Goal: Transaction & Acquisition: Purchase product/service

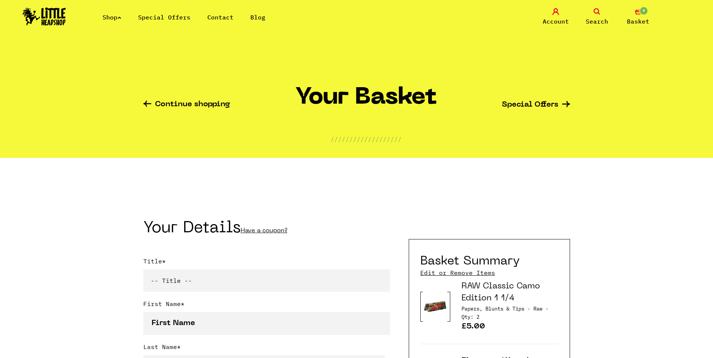
click at [120, 16] on link "Shop" at bounding box center [112, 16] width 19 height 7
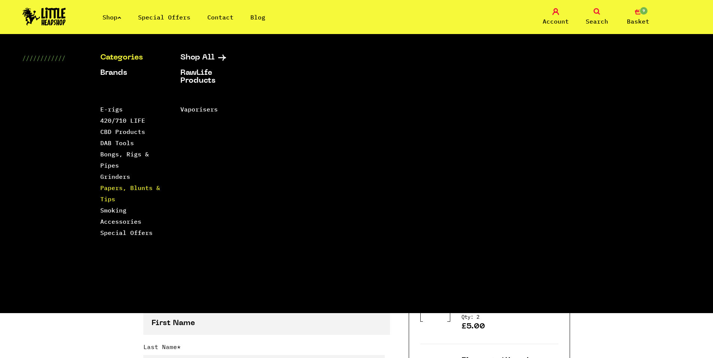
click at [123, 190] on link "Papers, Blunts & Tips" at bounding box center [130, 193] width 60 height 19
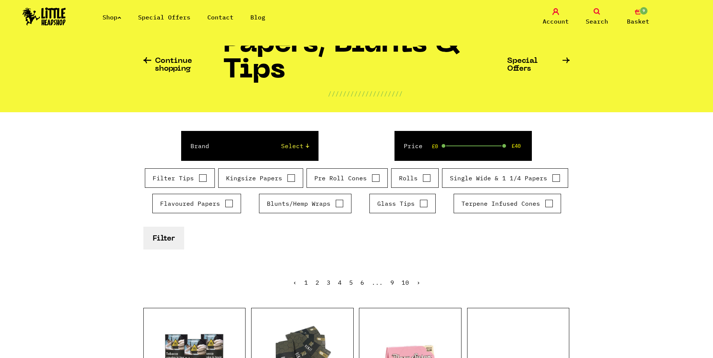
scroll to position [37, 0]
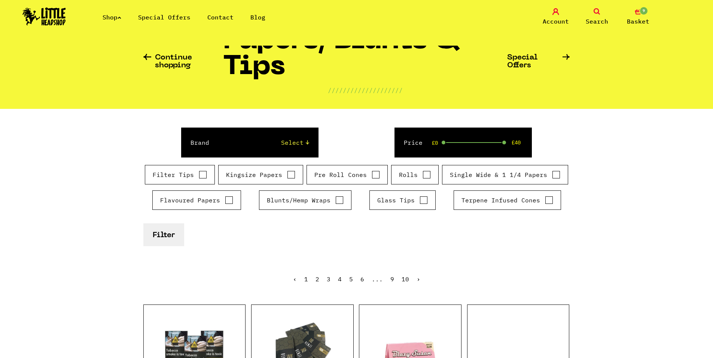
click at [291, 177] on input "Kingsize Papers" at bounding box center [291, 174] width 8 height 7
checkbox input "true"
click at [173, 236] on button "Filter" at bounding box center [163, 234] width 41 height 23
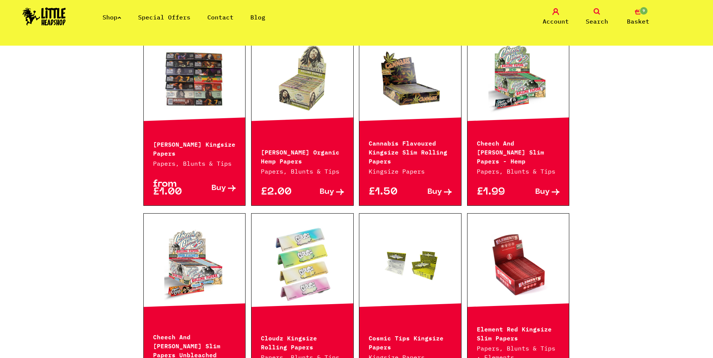
scroll to position [561, 0]
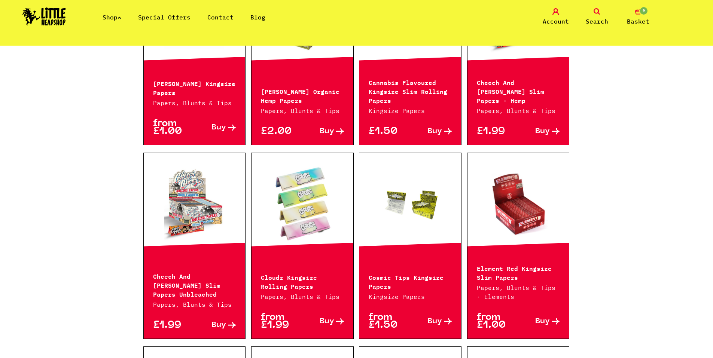
click at [528, 217] on link at bounding box center [518, 203] width 102 height 75
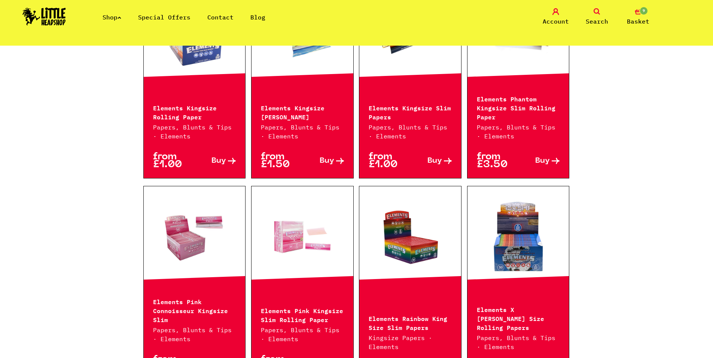
scroll to position [935, 0]
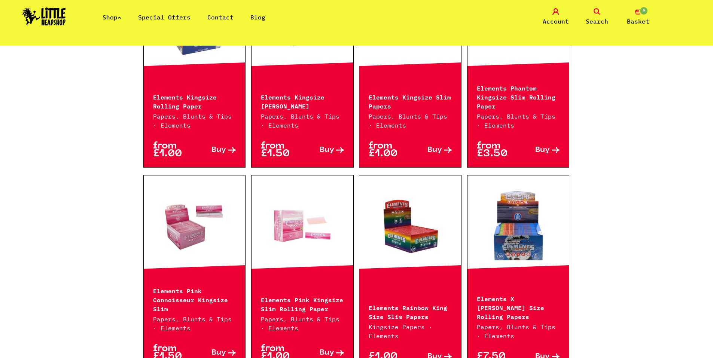
click at [644, 16] on link "9 Basket" at bounding box center [637, 17] width 37 height 18
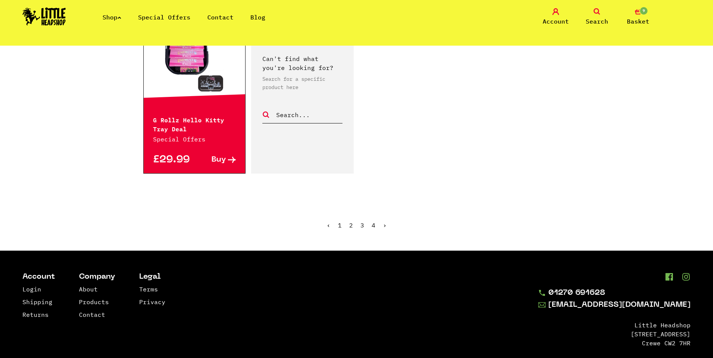
scroll to position [1310, 0]
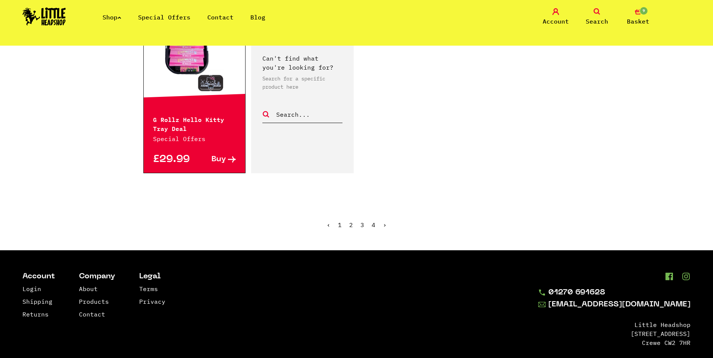
click at [349, 222] on ul "‹ 1 2 3 4 ›" at bounding box center [356, 230] width 427 height 32
click at [354, 215] on ul "‹ 1 2 3 4 ›" at bounding box center [356, 230] width 427 height 32
click at [352, 221] on link "2" at bounding box center [351, 224] width 4 height 7
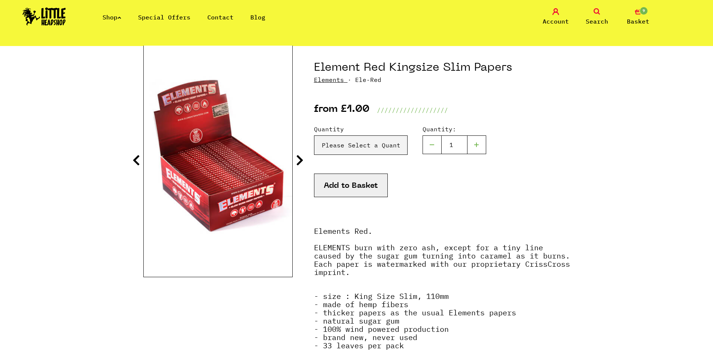
scroll to position [75, 0]
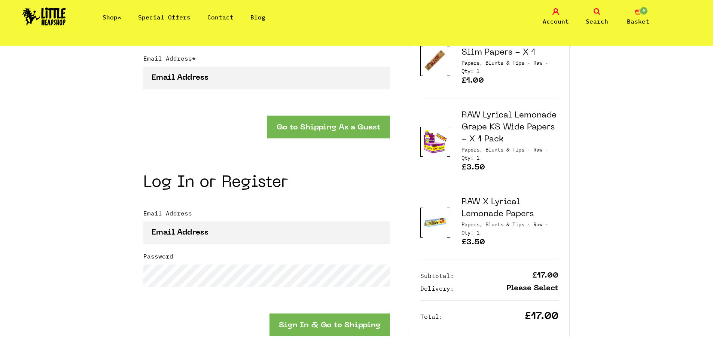
scroll to position [748, 0]
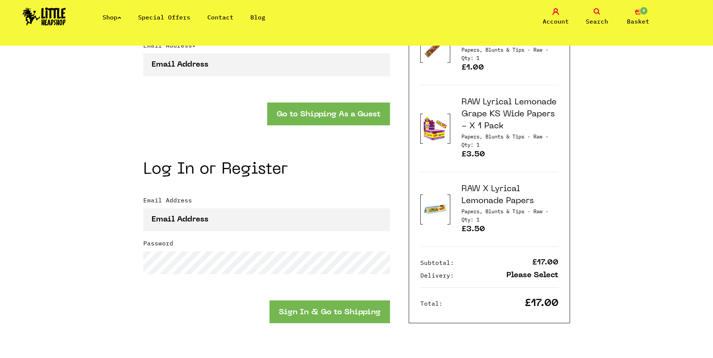
drag, startPoint x: 512, startPoint y: 144, endPoint x: 512, endPoint y: 137, distance: 7.9
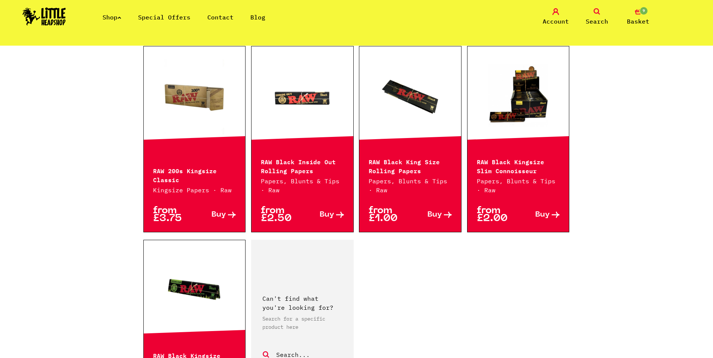
scroll to position [1197, 0]
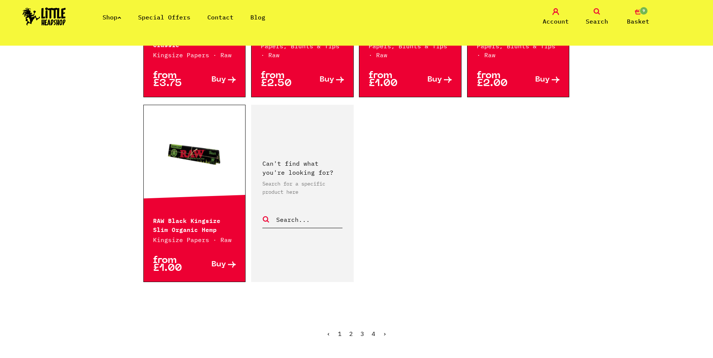
click at [373, 334] on link "4" at bounding box center [374, 333] width 4 height 7
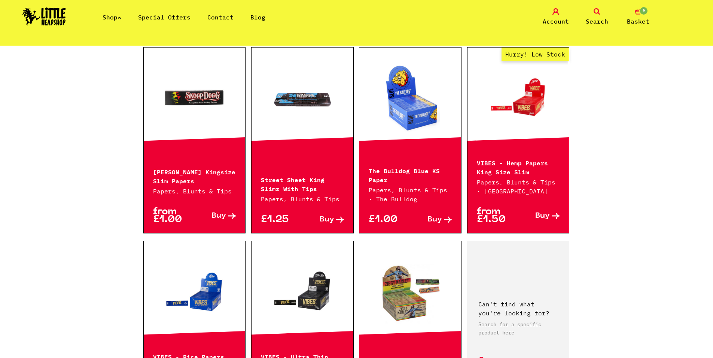
scroll to position [486, 0]
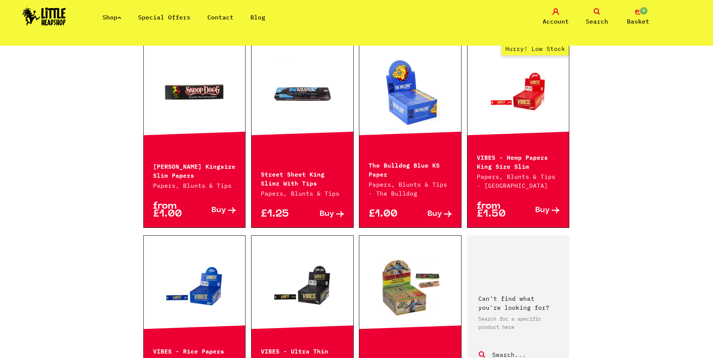
click at [183, 112] on link at bounding box center [195, 92] width 102 height 75
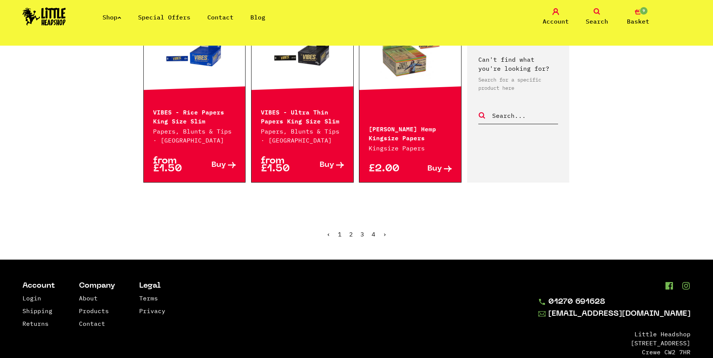
scroll to position [748, 0]
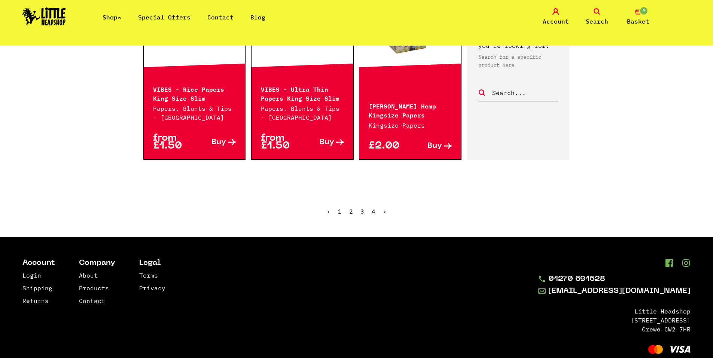
click at [337, 209] on ul "‹ 1 2 3 4 ›" at bounding box center [356, 217] width 427 height 32
click at [341, 210] on link "1" at bounding box center [340, 211] width 4 height 7
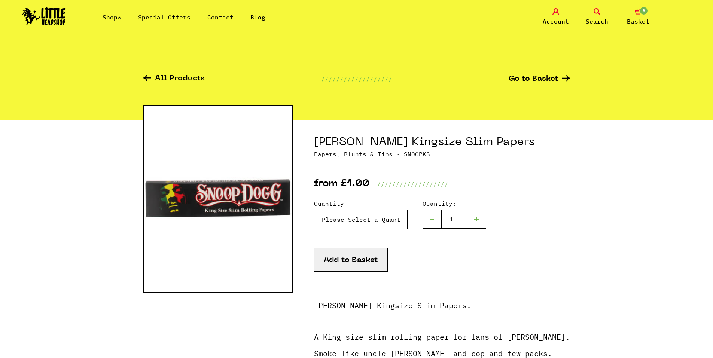
click at [341, 228] on select "Please Select a Quantity X 1 - £1.00 X 6 - £5.00" at bounding box center [361, 219] width 94 height 19
select select "108"
click at [314, 210] on select "Please Select a Quantity X 1 - £1.00 X 6 - £5.00" at bounding box center [361, 219] width 94 height 19
drag, startPoint x: 352, startPoint y: 259, endPoint x: 347, endPoint y: 255, distance: 6.5
click at [352, 259] on button "Add to Basket" at bounding box center [351, 260] width 74 height 24
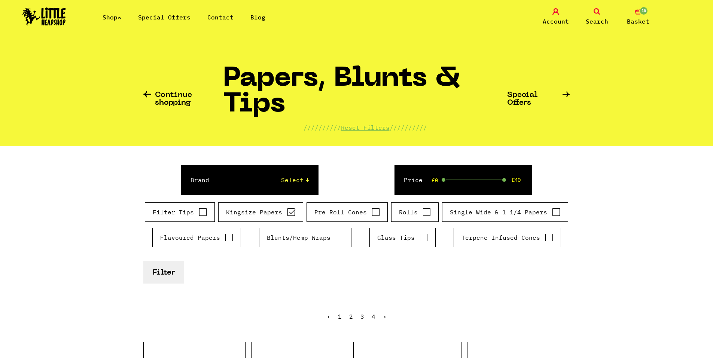
click at [121, 16] on icon at bounding box center [119, 17] width 4 height 3
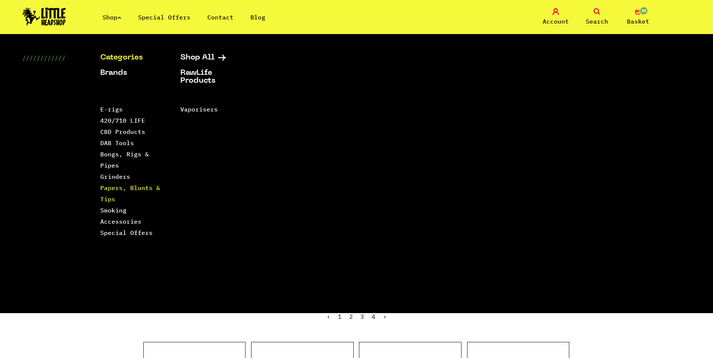
click at [116, 188] on link "Papers, Blunts & Tips" at bounding box center [130, 193] width 60 height 19
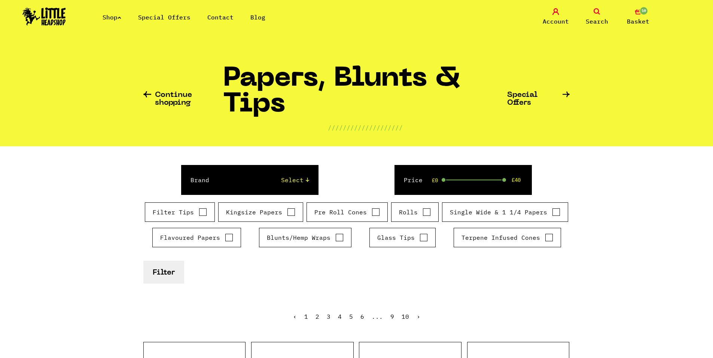
click at [528, 210] on label "Single Wide & 1 1/4 Papers" at bounding box center [505, 212] width 110 height 9
click at [552, 210] on input "Single Wide & 1 1/4 Papers" at bounding box center [556, 211] width 8 height 7
checkbox input "true"
click at [155, 274] on button "Filter" at bounding box center [163, 272] width 41 height 23
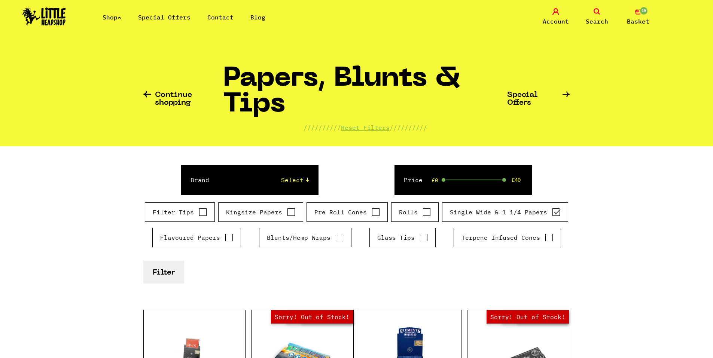
click at [643, 13] on span "10" at bounding box center [643, 10] width 9 height 9
